Goal: Navigation & Orientation: Find specific page/section

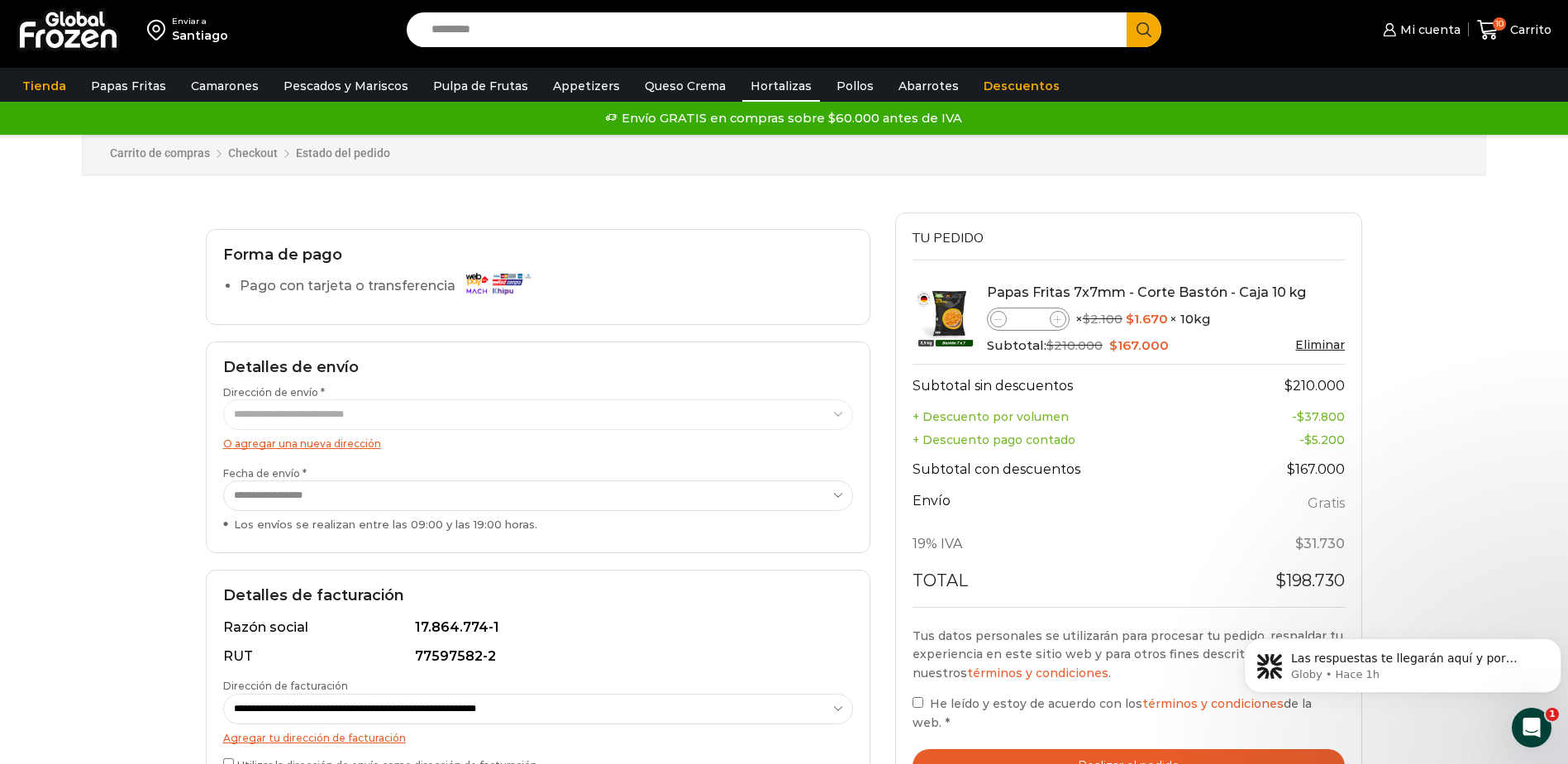
click at [792, 88] on link "Hortalizas" at bounding box center [781, 86] width 78 height 32
click at [773, 79] on link "Hortalizas" at bounding box center [781, 86] width 78 height 32
